Goal: Task Accomplishment & Management: Use online tool/utility

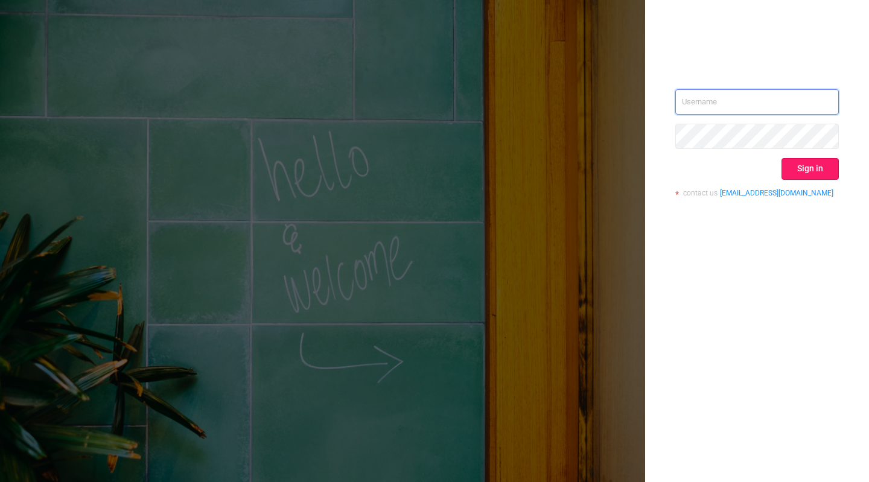
type input "tosh@buzzoola.com"
click at [802, 167] on button "Sign in" at bounding box center [809, 169] width 57 height 22
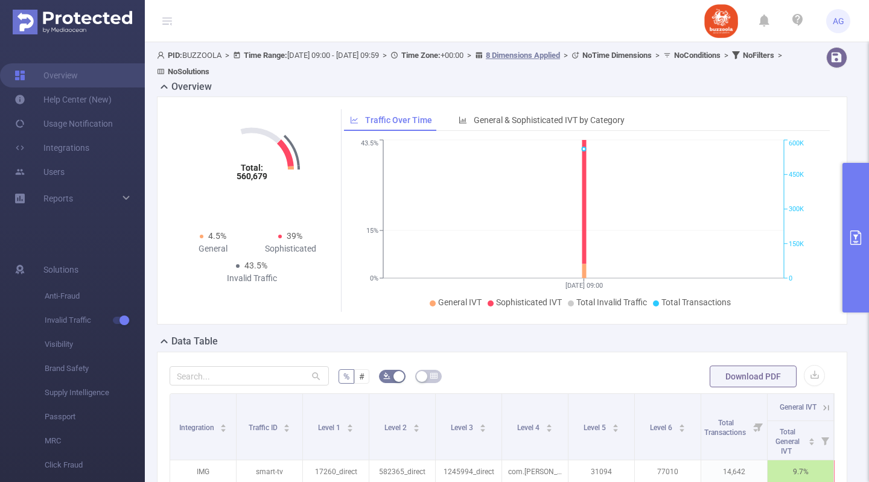
click at [849, 208] on button "primary" at bounding box center [855, 238] width 27 height 150
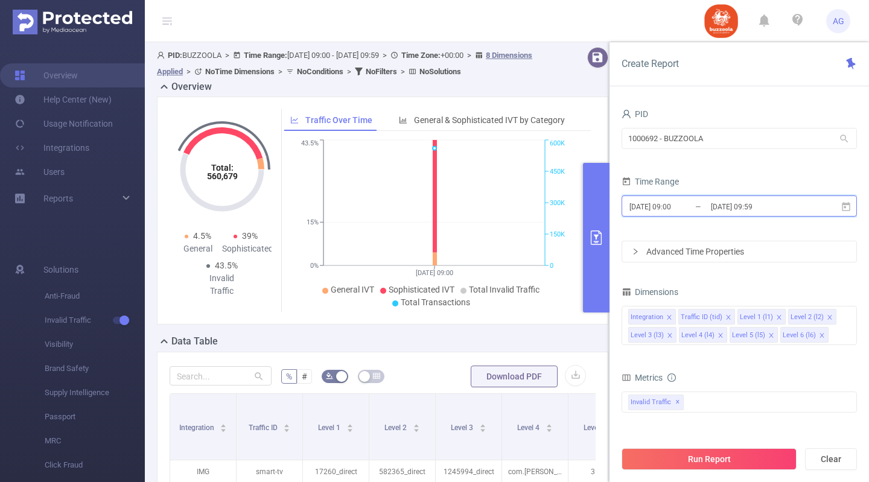
click at [846, 210] on icon at bounding box center [845, 206] width 11 height 11
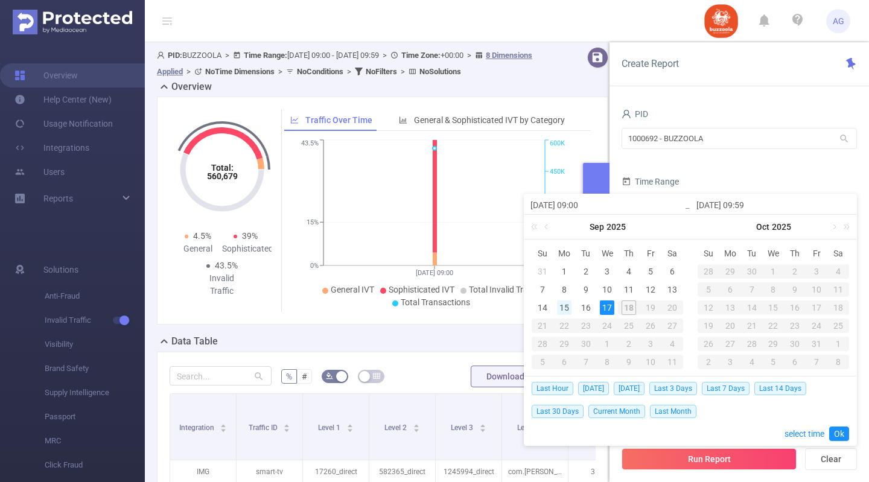
click at [558, 311] on div "15" at bounding box center [564, 307] width 14 height 14
click at [602, 306] on div "17" at bounding box center [607, 307] width 14 height 14
type input "[DATE] 09:00"
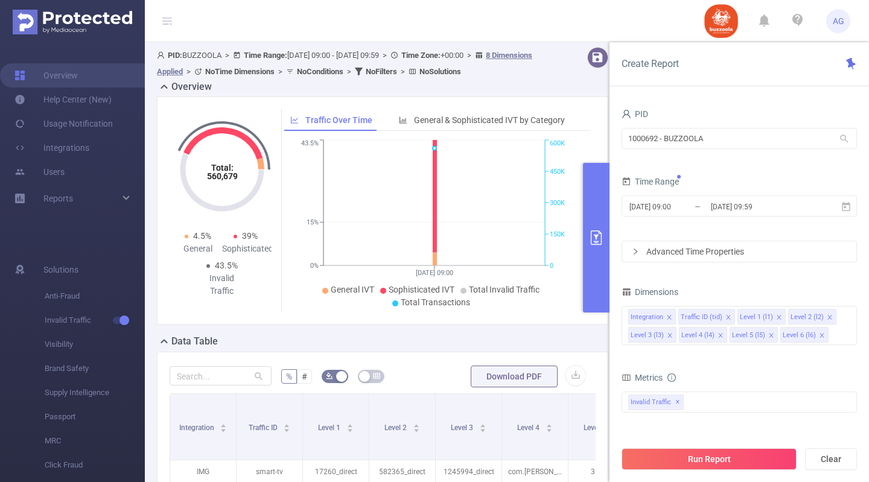
drag, startPoint x: 705, startPoint y: 451, endPoint x: 742, endPoint y: 423, distance: 46.6
click at [742, 423] on div "Create Report PID 1000692 - BUZZOOLA 1000692 - BUZZOOLA Time Range 2025-09-15 0…" at bounding box center [738, 262] width 259 height 440
click at [846, 203] on icon at bounding box center [845, 205] width 8 height 9
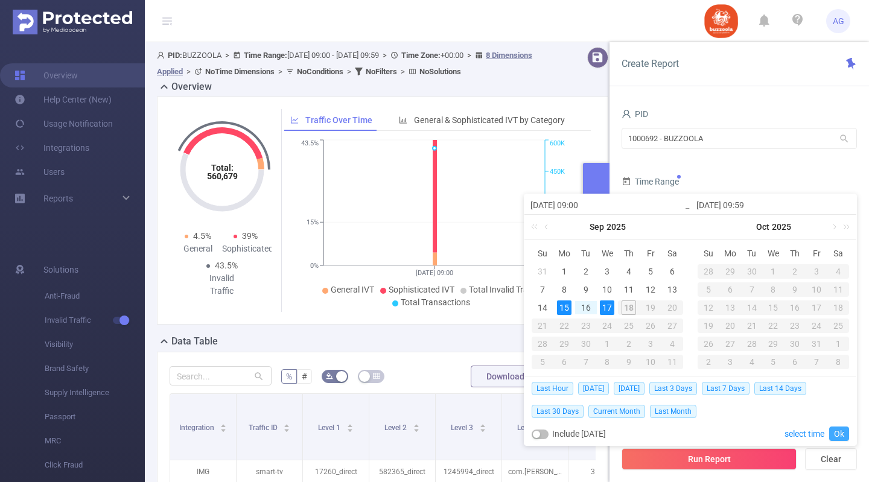
click at [834, 432] on link "Ok" at bounding box center [839, 433] width 20 height 14
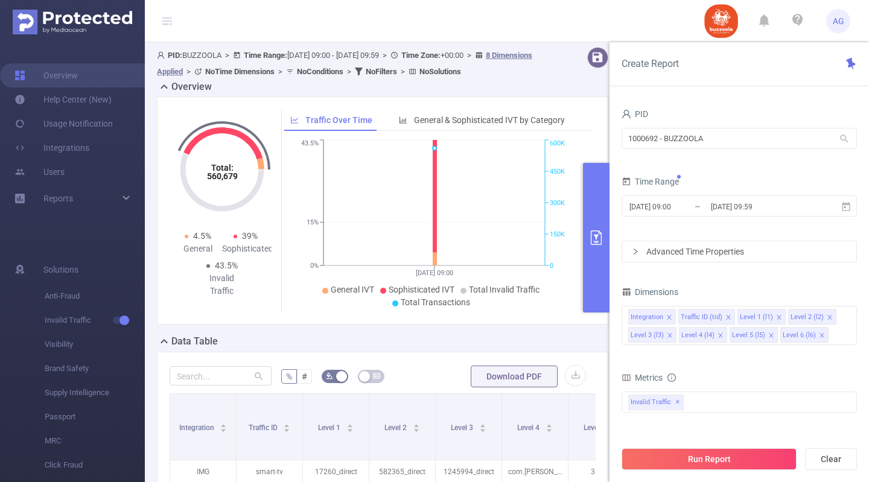
click at [706, 253] on div "Advanced Time Properties" at bounding box center [739, 251] width 234 height 21
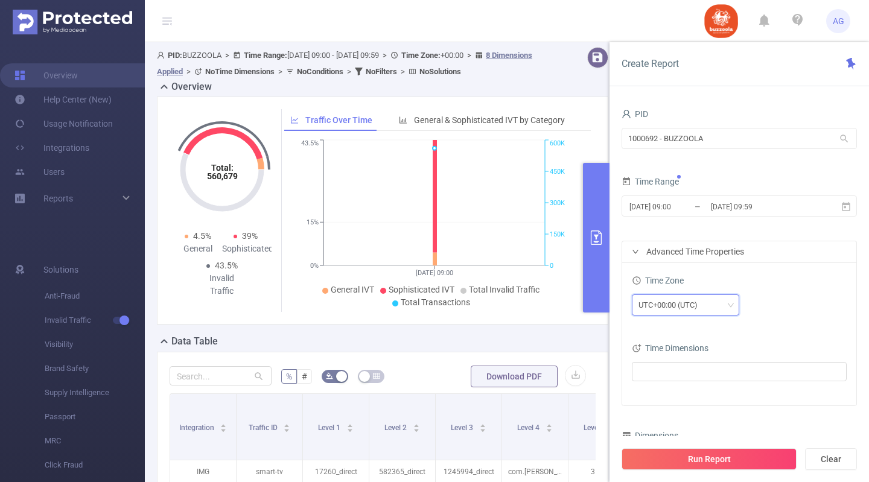
click at [721, 302] on div "UTC+00:00 (UTC)" at bounding box center [685, 305] width 94 height 20
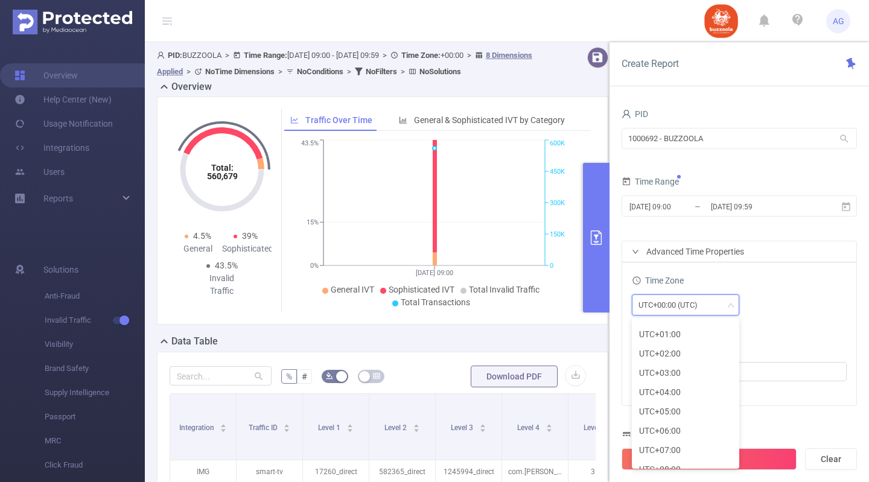
scroll to position [271, 0]
click at [683, 369] on li "UTC+03:00" at bounding box center [684, 368] width 107 height 19
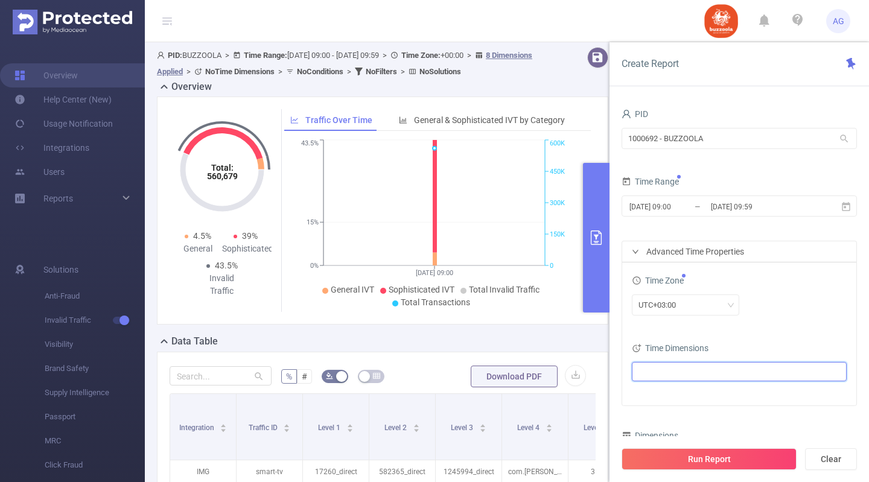
click at [708, 369] on ul at bounding box center [734, 371] width 198 height 18
click at [654, 395] on span at bounding box center [653, 394] width 10 height 10
click at [764, 316] on div "UTC+03:00" at bounding box center [738, 306] width 215 height 28
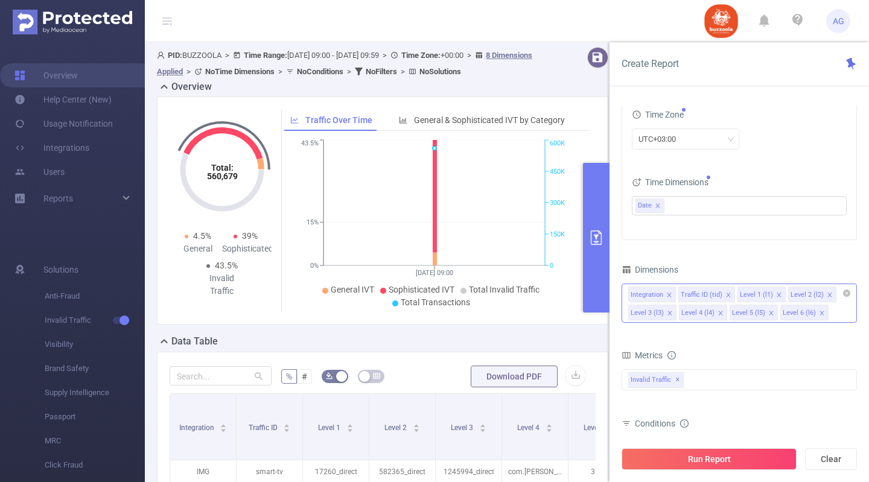
click at [668, 294] on icon "icon: close" at bounding box center [669, 295] width 6 height 6
click at [677, 294] on icon "icon: close" at bounding box center [678, 295] width 6 height 6
click at [783, 319] on div "Level 1 (l1) Level 2 (l2) Level 3 (l3) Level 4 (l4) Level 5 (l5) Level 6 (l6)" at bounding box center [738, 302] width 235 height 39
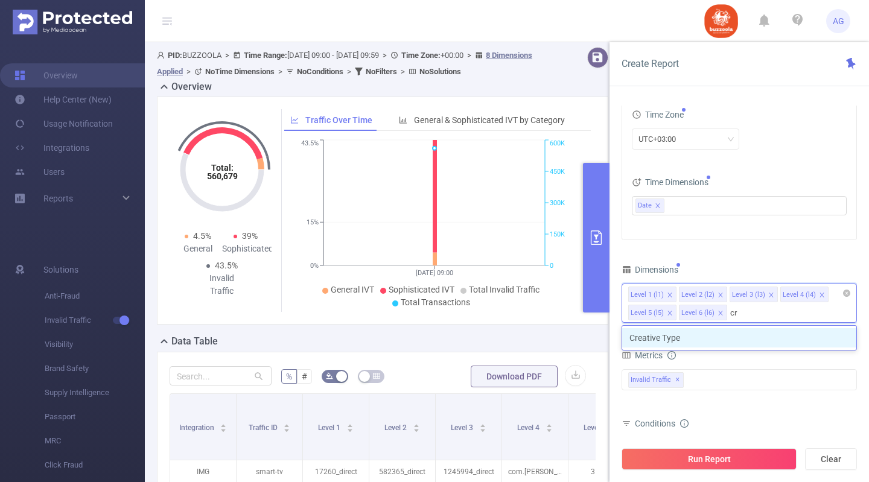
type input "cre"
click at [747, 337] on li "Creative Type" at bounding box center [739, 337] width 234 height 19
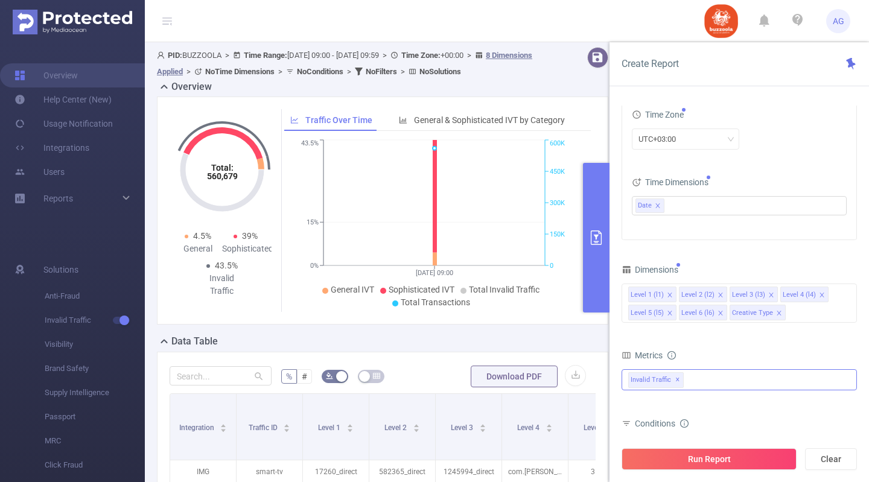
click at [725, 370] on div "Invalid Traffic ✕" at bounding box center [738, 379] width 235 height 21
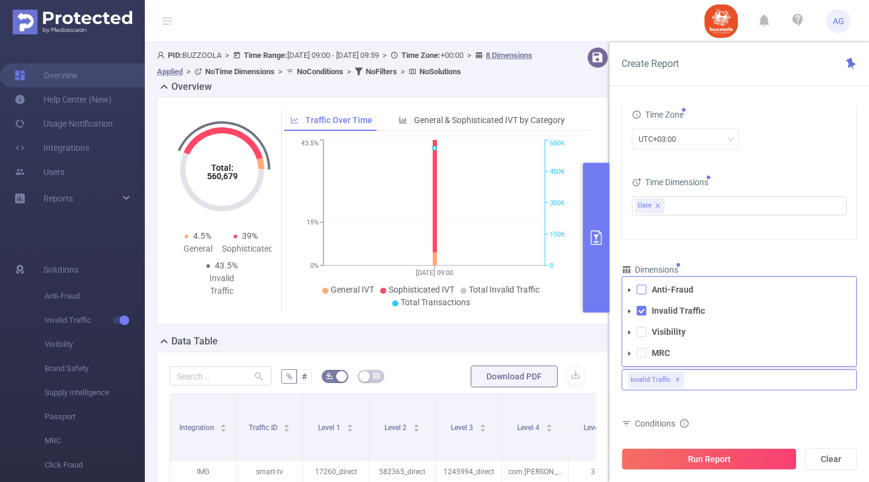
click at [645, 289] on span at bounding box center [641, 290] width 10 height 10
click at [642, 331] on span at bounding box center [641, 332] width 10 height 10
click at [645, 352] on span at bounding box center [641, 353] width 10 height 10
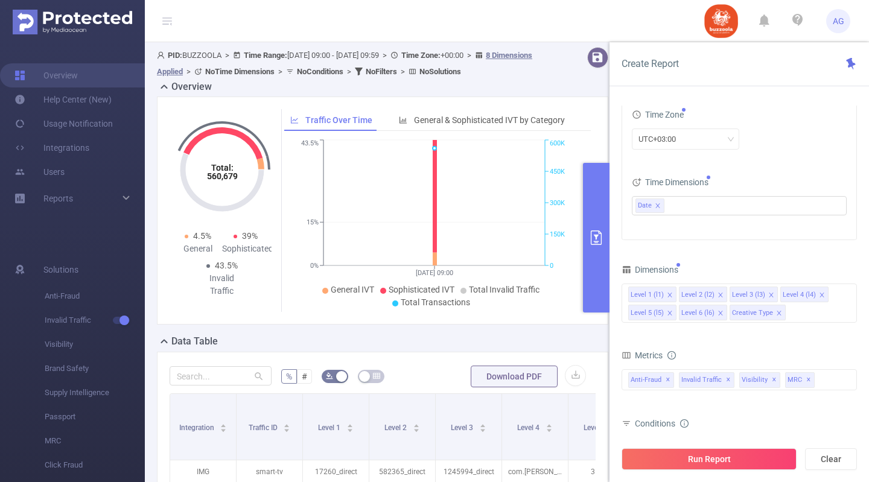
click at [767, 407] on div "bp_total bp_adult bp_arms bp_crime bp_death_injury_military bp_piracy bp_hate_a…" at bounding box center [738, 388] width 235 height 43
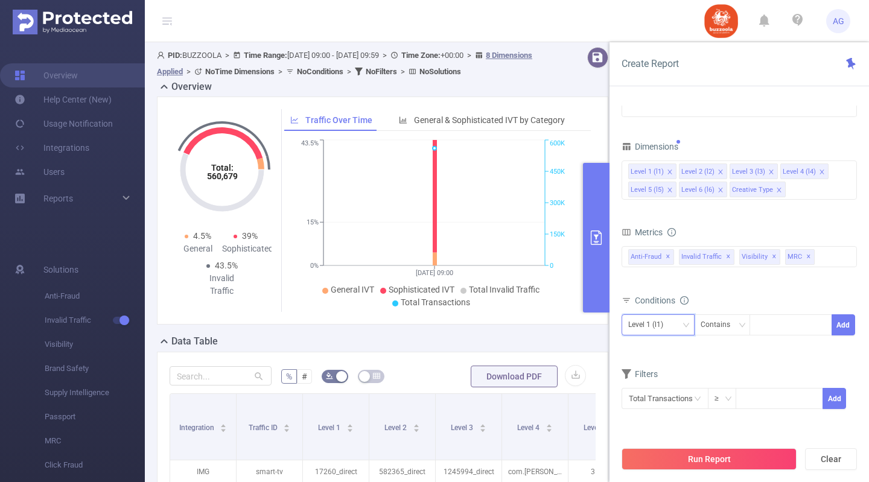
click at [676, 324] on div "Level 1 (l1)" at bounding box center [658, 325] width 60 height 20
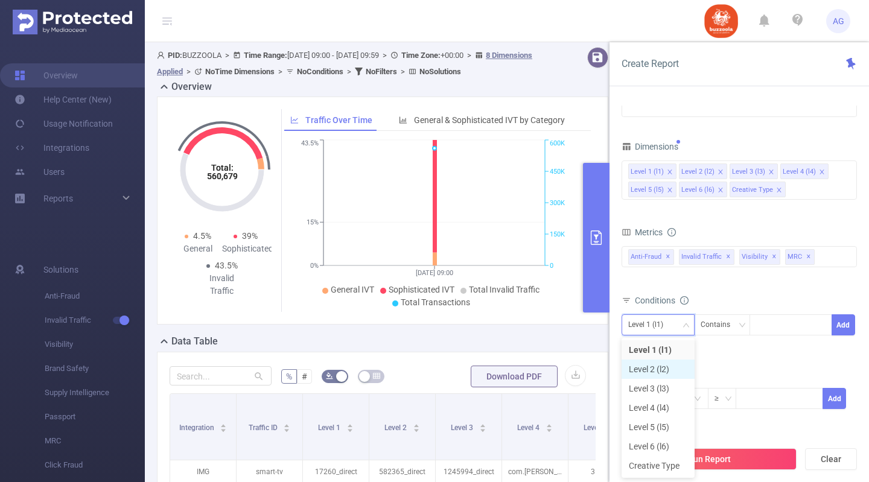
click at [665, 364] on li "Level 2 (l2)" at bounding box center [657, 368] width 73 height 19
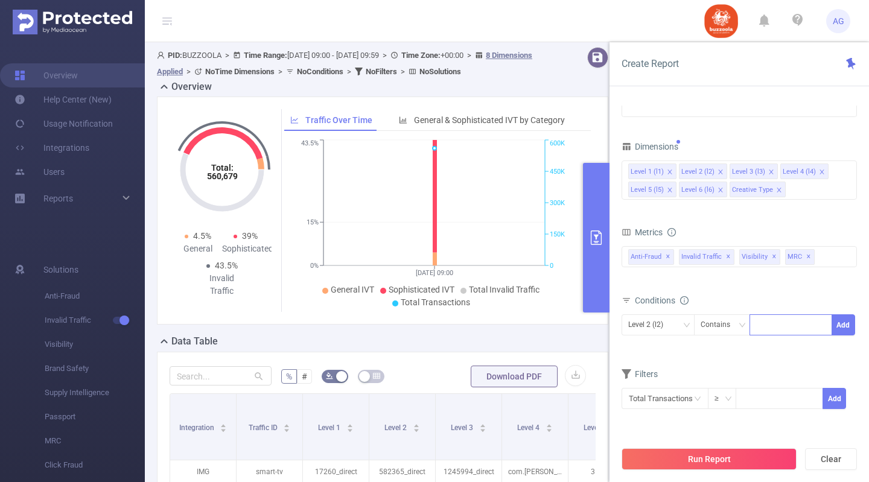
click at [764, 329] on div at bounding box center [790, 325] width 69 height 20
paste input "590852"
type input "590852"
click at [777, 350] on li "590852" at bounding box center [790, 349] width 83 height 19
click at [845, 321] on button "Add" at bounding box center [843, 324] width 24 height 21
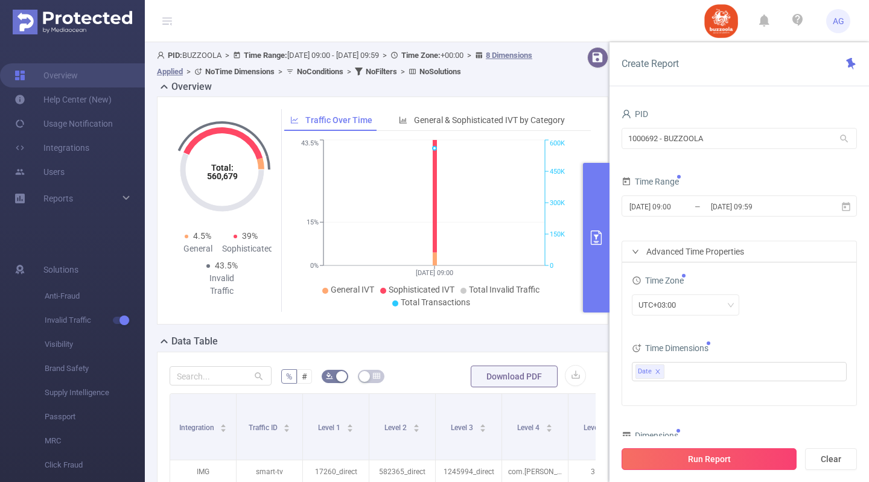
click at [740, 452] on button "Run Report" at bounding box center [708, 459] width 175 height 22
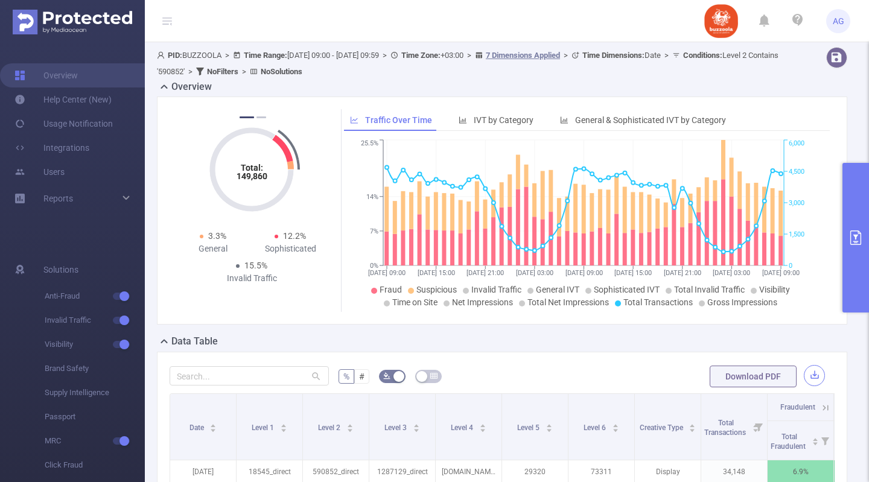
click at [803, 379] on button "button" at bounding box center [813, 375] width 21 height 21
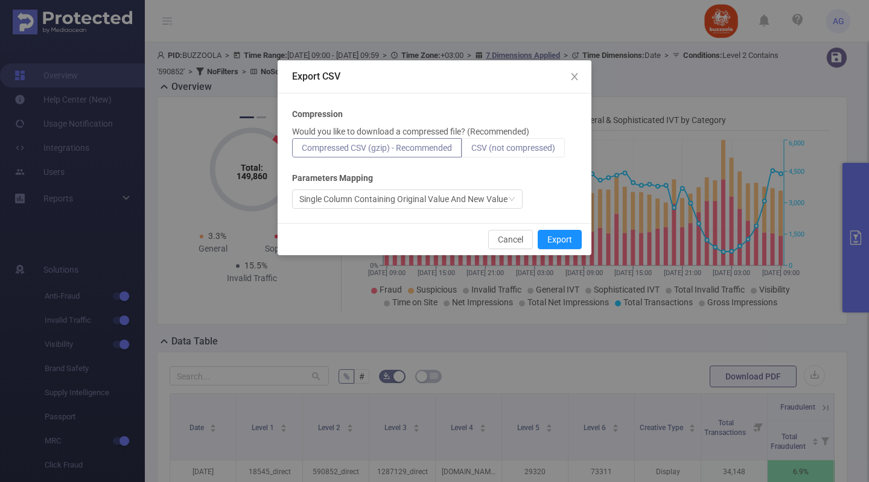
click at [537, 151] on span "CSV (not compressed)" at bounding box center [513, 148] width 84 height 10
click at [471, 151] on input "CSV (not compressed)" at bounding box center [471, 151] width 0 height 0
click at [559, 241] on button "Export" at bounding box center [559, 239] width 44 height 19
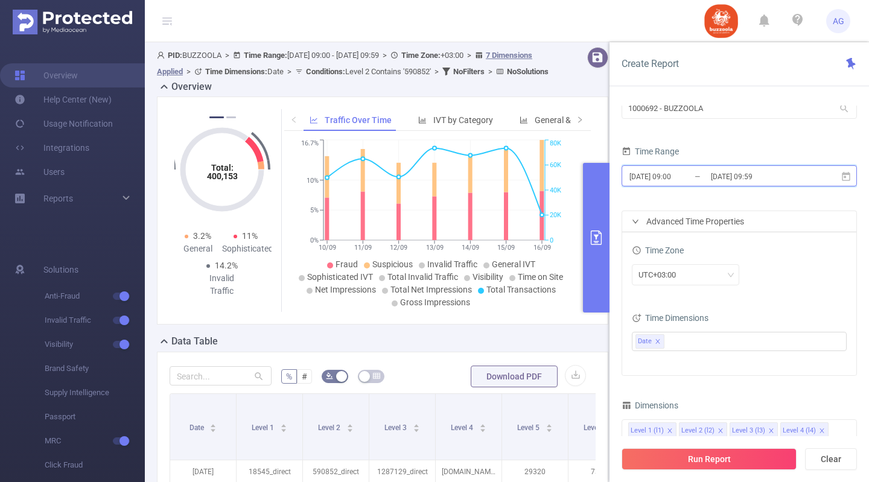
click at [840, 176] on icon at bounding box center [845, 176] width 11 height 11
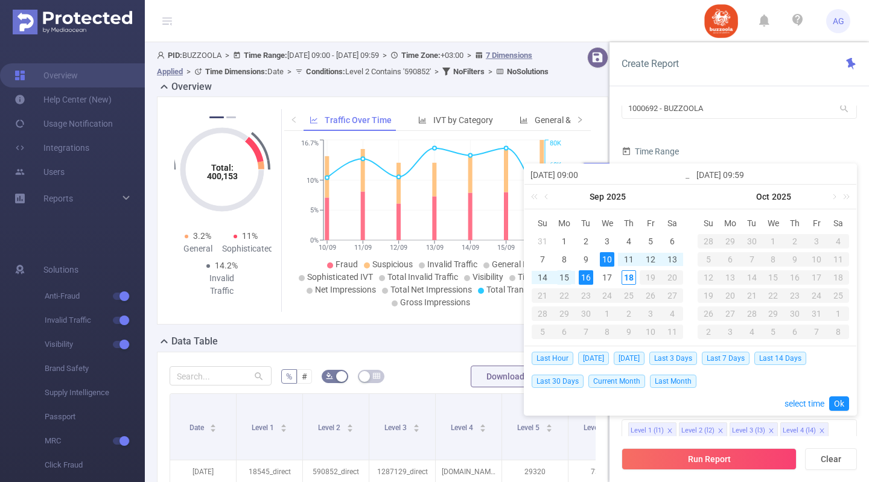
click at [562, 274] on div "15" at bounding box center [564, 277] width 14 height 14
click at [609, 272] on div "17" at bounding box center [607, 277] width 14 height 14
type input "[DATE] 09:00"
type input "[DATE] 09:59"
type input "[DATE] 09:00"
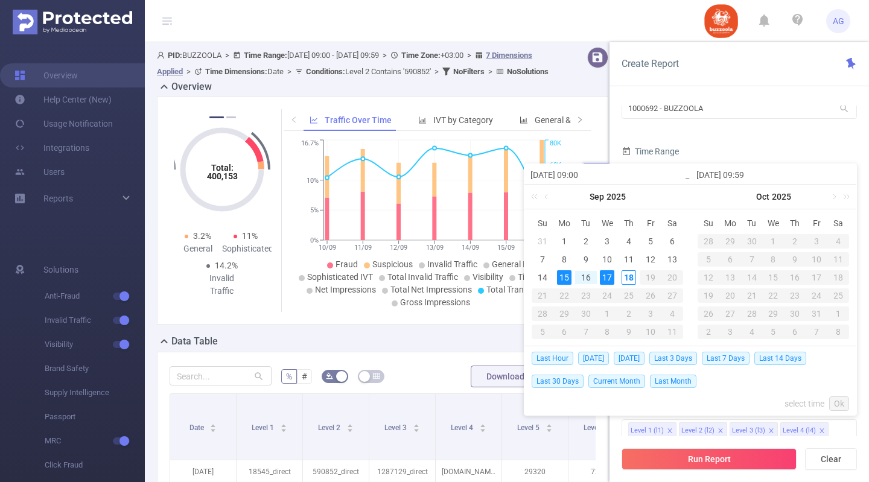
type input "[DATE] 09:59"
click at [837, 402] on link "Ok" at bounding box center [839, 403] width 20 height 14
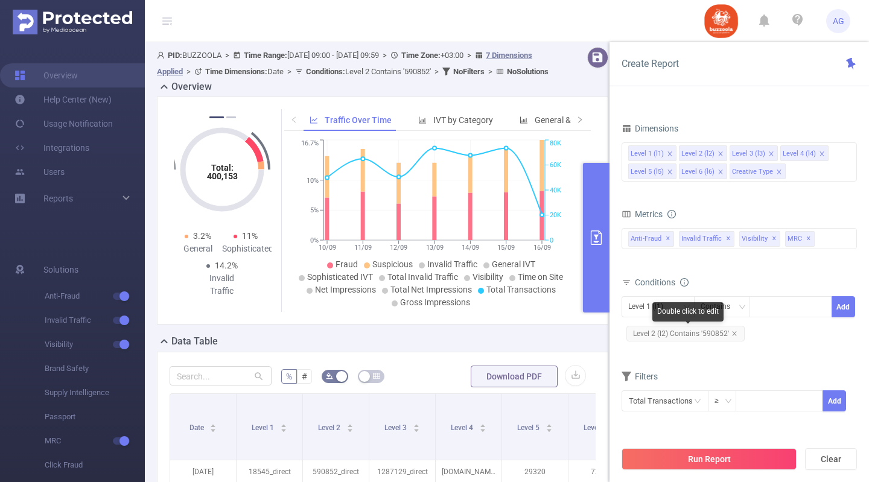
click at [714, 339] on span "Level 2 (l2) Contains '590852'" at bounding box center [685, 334] width 118 height 16
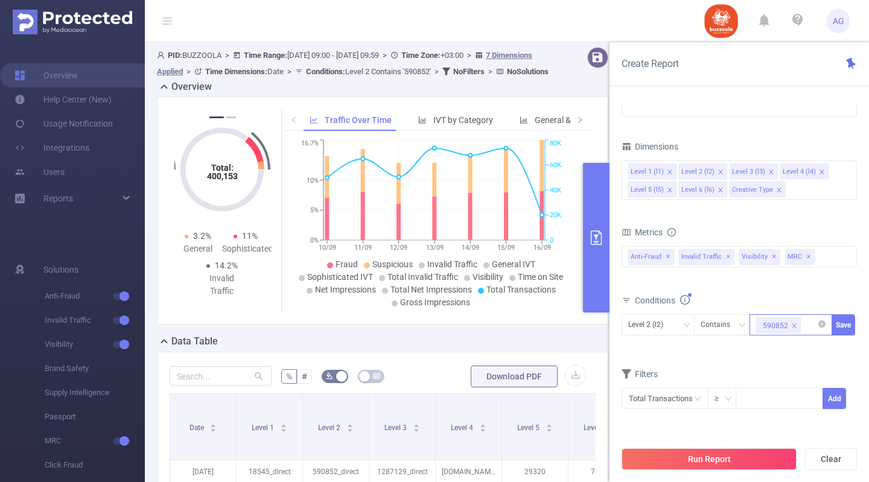
click at [794, 326] on icon "icon: close" at bounding box center [794, 326] width 6 height 6
click at [794, 326] on div at bounding box center [790, 325] width 69 height 20
paste input "583324"
type input "583324"
click at [789, 351] on li "583324" at bounding box center [790, 349] width 83 height 19
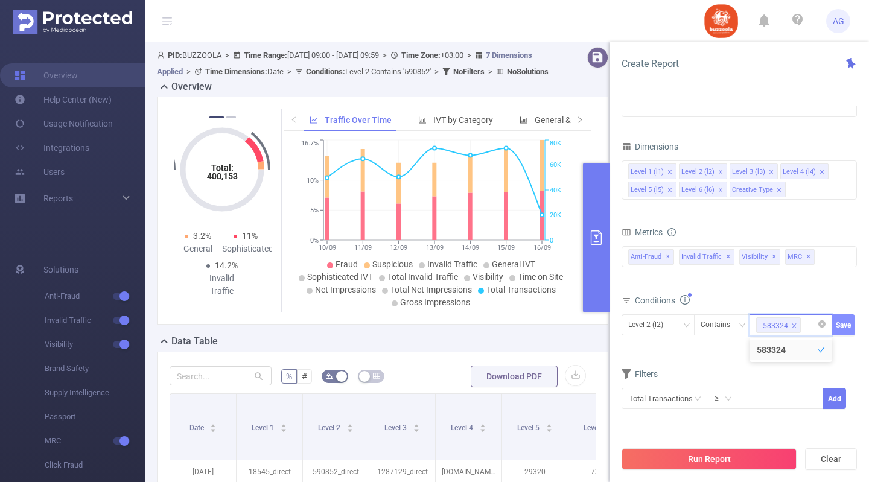
click at [839, 321] on button "Save" at bounding box center [843, 324] width 24 height 21
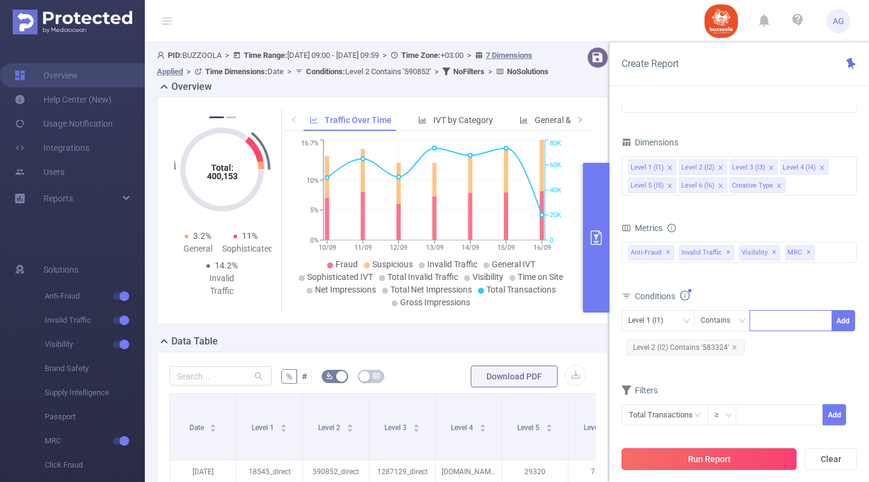
click at [710, 458] on button "Run Report" at bounding box center [708, 459] width 175 height 22
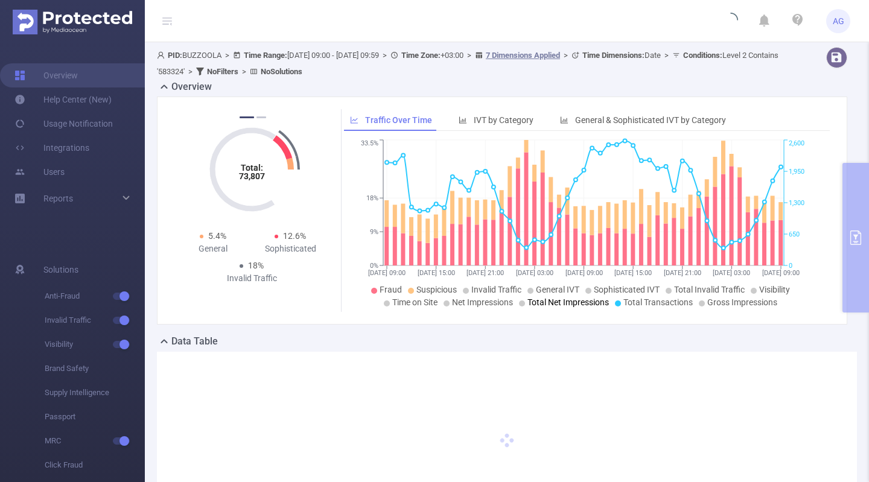
click at [641, 90] on div "Overview" at bounding box center [507, 88] width 700 height 17
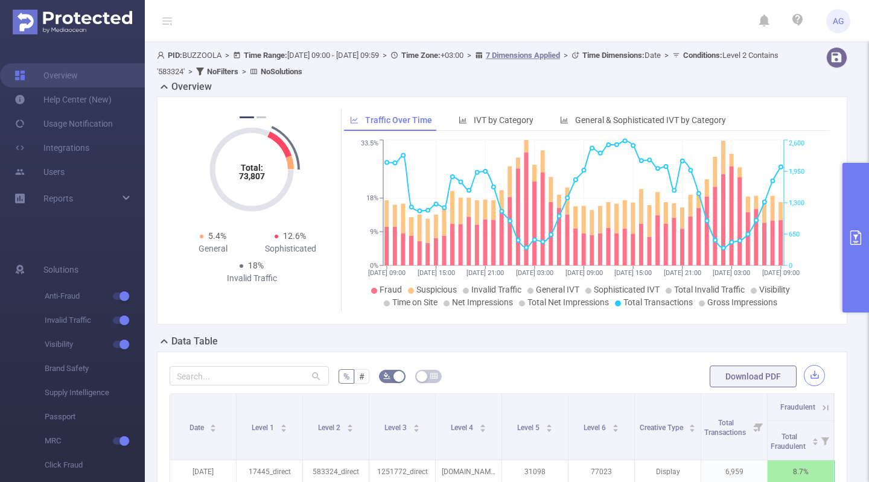
click at [808, 384] on button "button" at bounding box center [813, 375] width 21 height 21
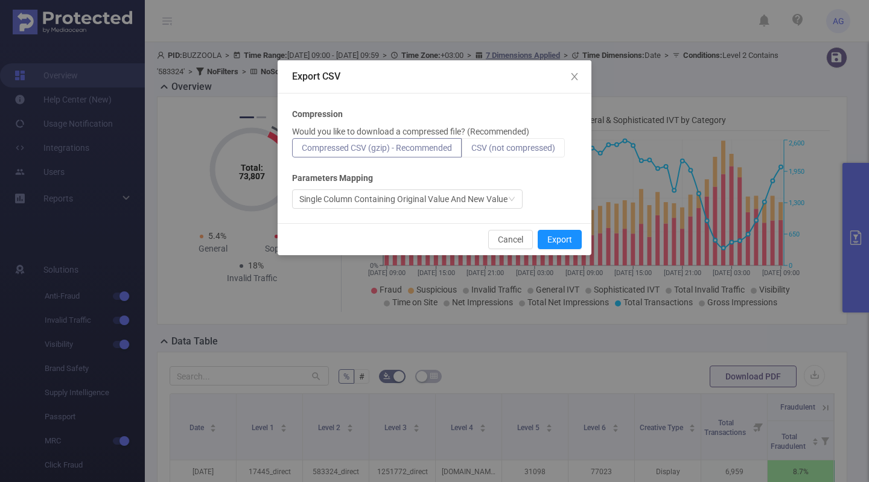
click at [502, 140] on label "CSV (not compressed)" at bounding box center [512, 147] width 103 height 19
click at [471, 151] on input "CSV (not compressed)" at bounding box center [471, 151] width 0 height 0
click at [568, 233] on button "Export" at bounding box center [559, 239] width 44 height 19
